Goal: Information Seeking & Learning: Learn about a topic

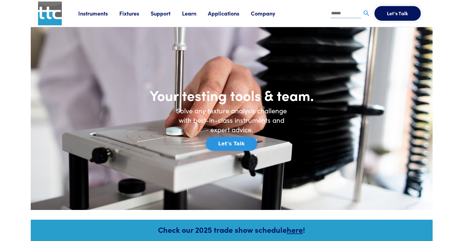
type input "******"
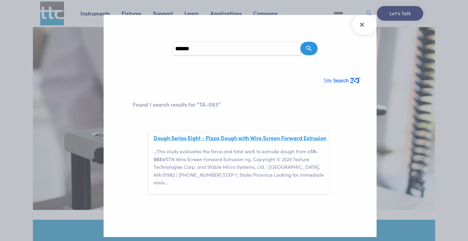
click at [166, 138] on link "Dough Series Eight - Pizza Dough with Wire Screen Forward Extrusion" at bounding box center [240, 138] width 173 height 8
click at [392, 20] on div at bounding box center [234, 120] width 468 height 241
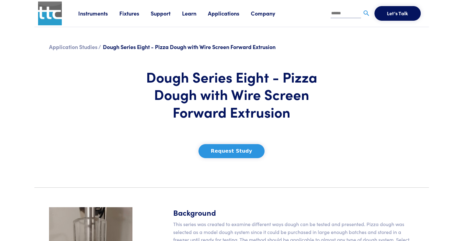
click at [127, 16] on link "Fixtures" at bounding box center [134, 13] width 31 height 8
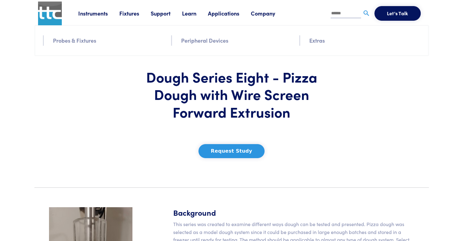
click at [83, 39] on link "Probes & Fixtures" at bounding box center [74, 40] width 43 height 9
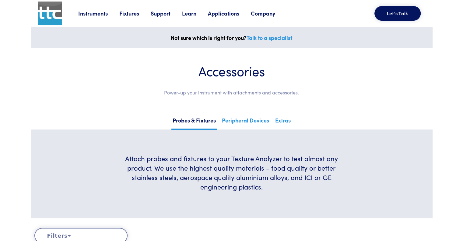
click at [349, 105] on section "Accessories Power-up your instrument with attachments and accessories." at bounding box center [231, 82] width 395 height 68
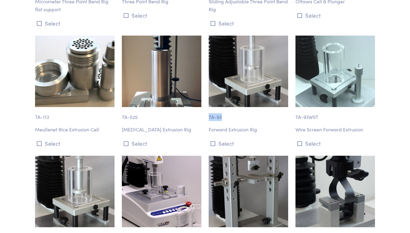
scroll to position [3499, 0]
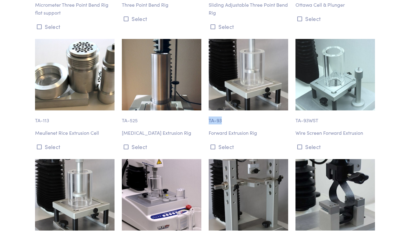
click at [247, 111] on p "TA-93" at bounding box center [249, 118] width 80 height 14
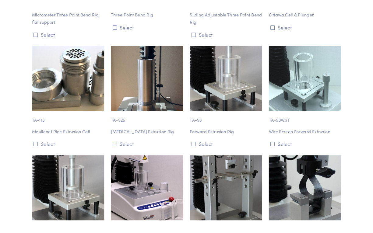
scroll to position [3469, 0]
